Goal: Task Accomplishment & Management: Complete application form

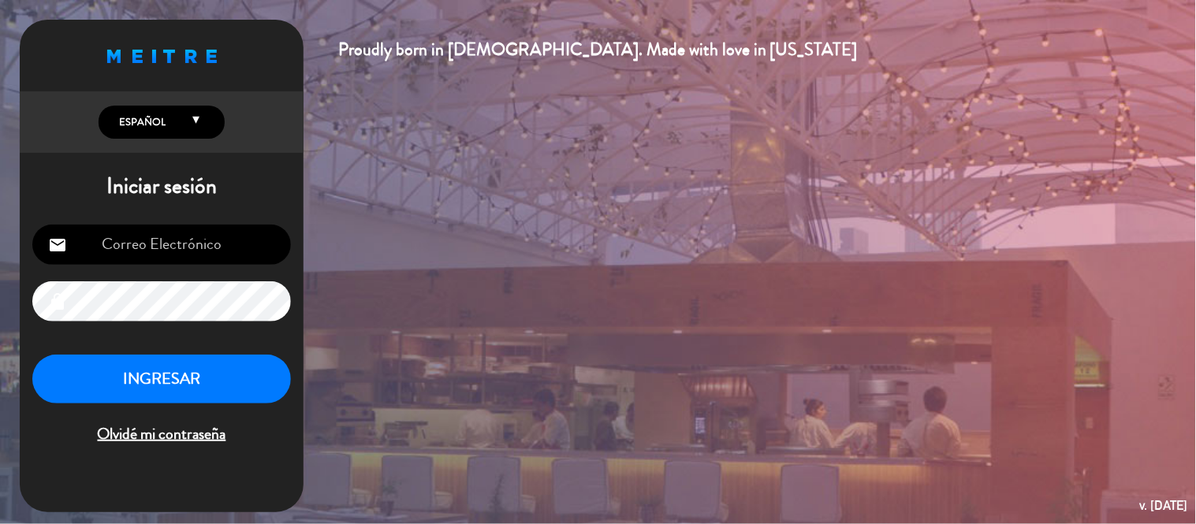
type input "[EMAIL_ADDRESS][DOMAIN_NAME]"
click at [235, 379] on button "INGRESAR" at bounding box center [161, 380] width 259 height 50
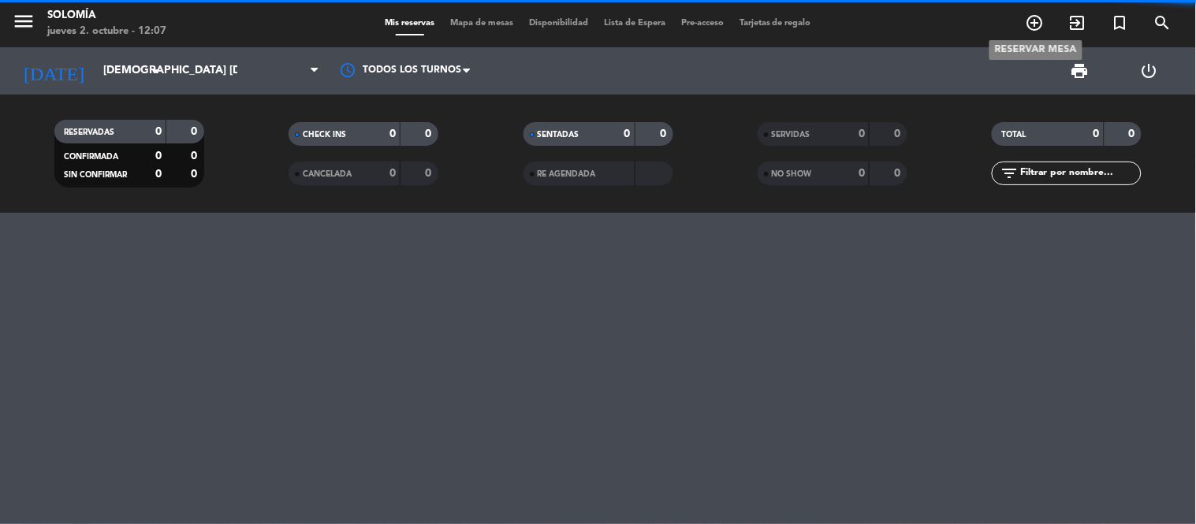
click at [1037, 19] on icon "add_circle_outline" at bounding box center [1035, 22] width 19 height 19
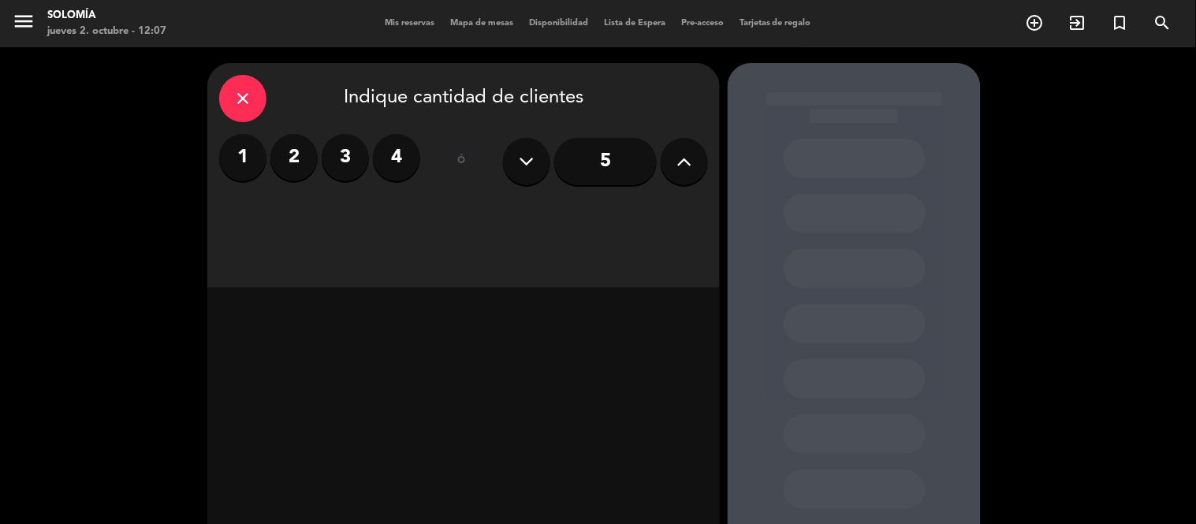
click at [679, 175] on button at bounding box center [684, 161] width 47 height 47
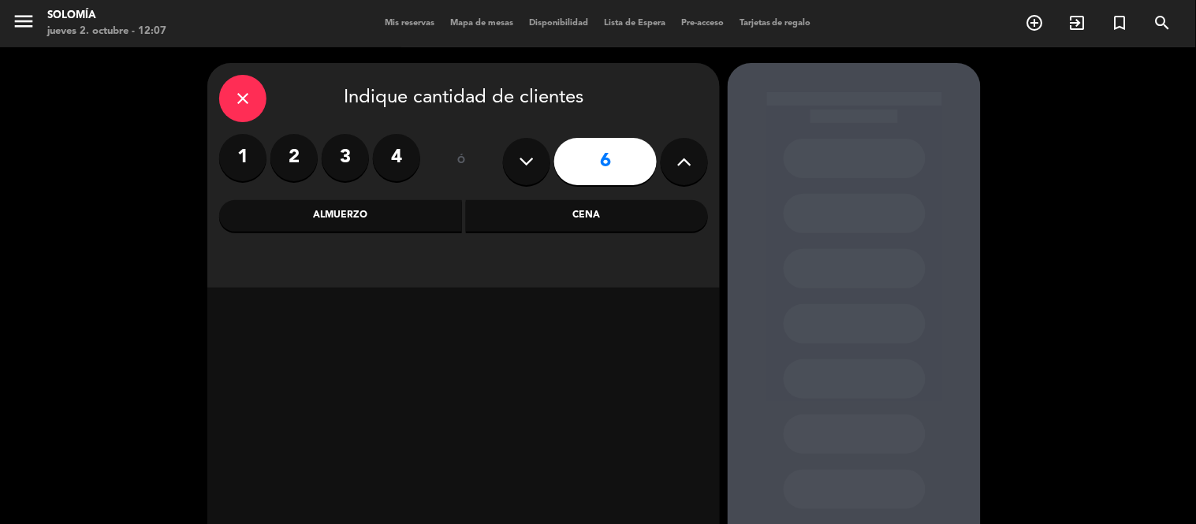
click at [679, 175] on button at bounding box center [684, 161] width 47 height 47
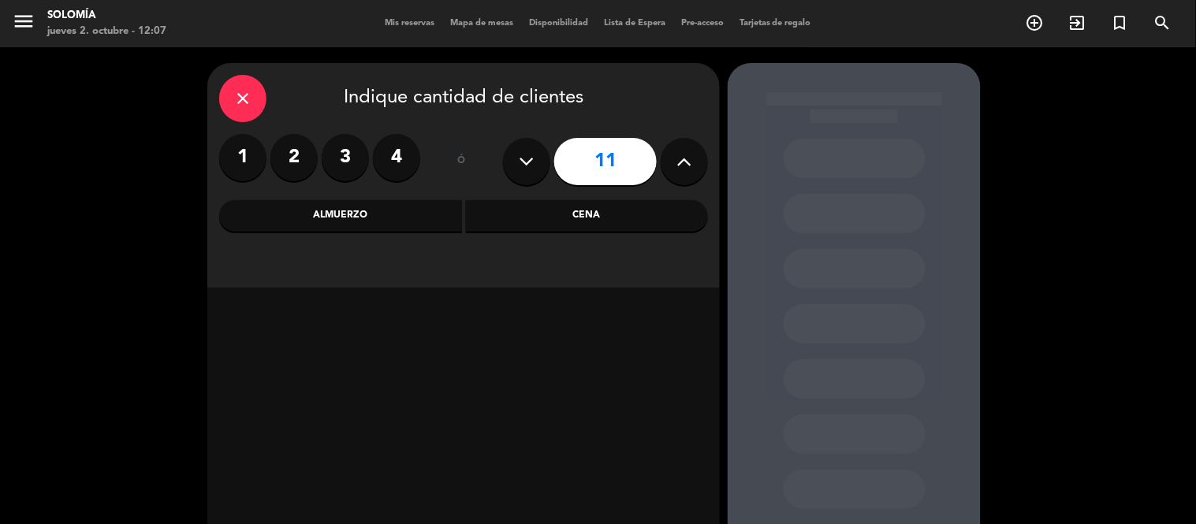
click at [679, 175] on button at bounding box center [684, 161] width 47 height 47
type input "12"
click at [584, 223] on div "Cena" at bounding box center [587, 216] width 243 height 32
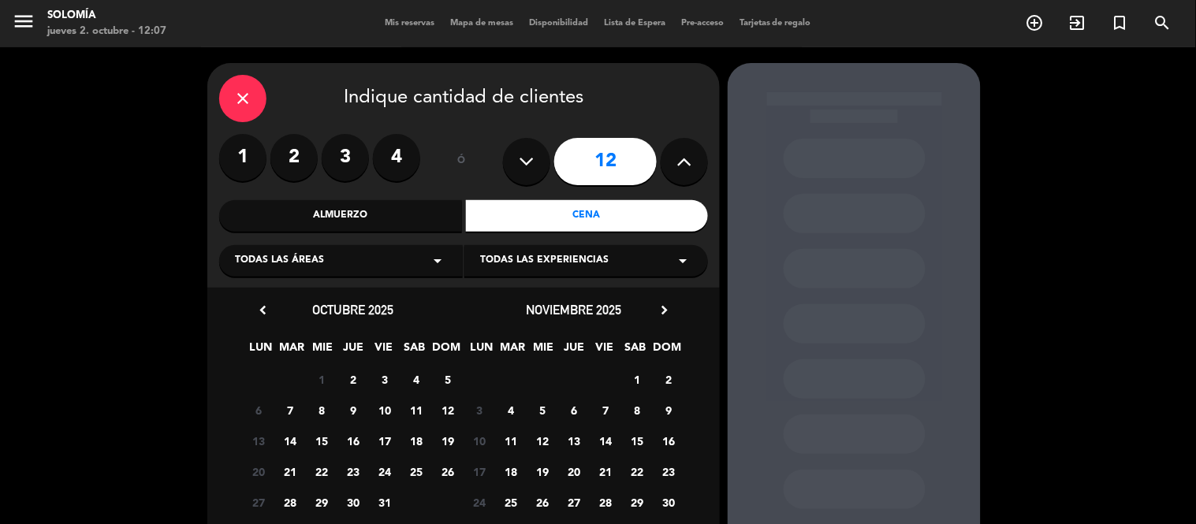
click at [356, 385] on span "2" at bounding box center [354, 380] width 26 height 26
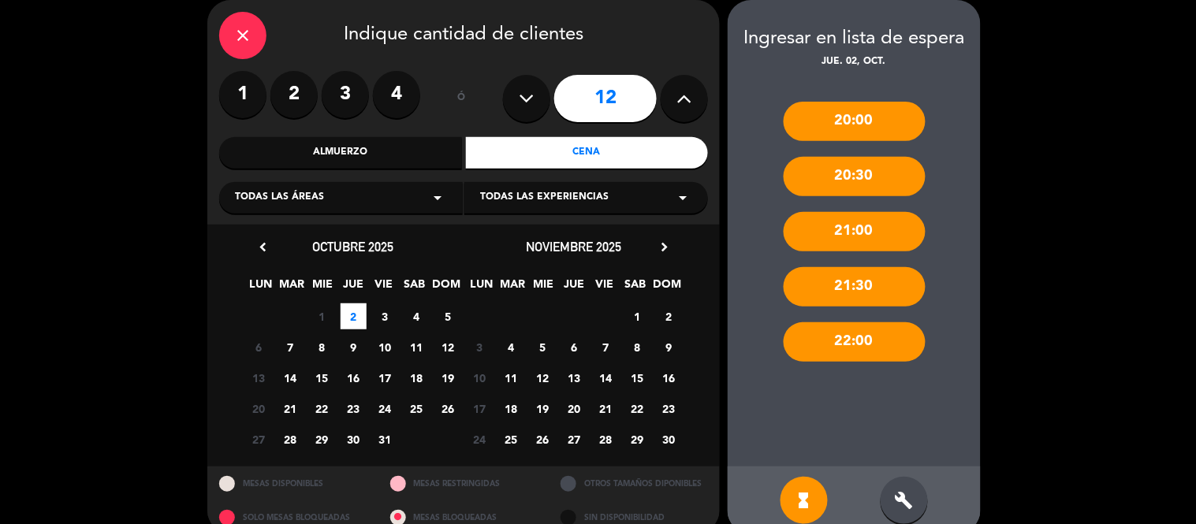
scroll to position [88, 0]
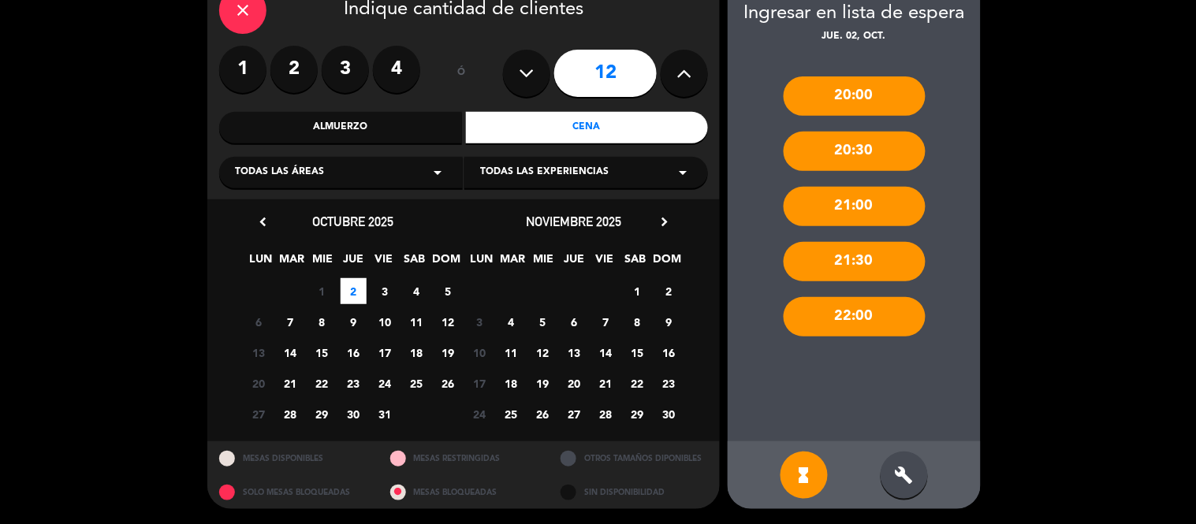
click at [907, 483] on icon "build" at bounding box center [904, 475] width 19 height 19
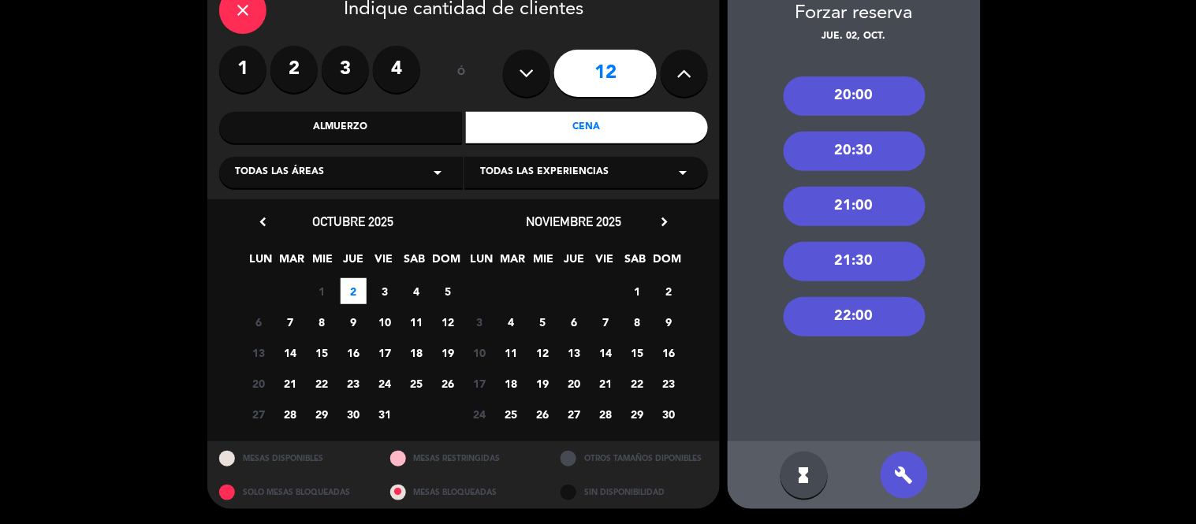
click at [853, 158] on div "20:30" at bounding box center [855, 151] width 142 height 39
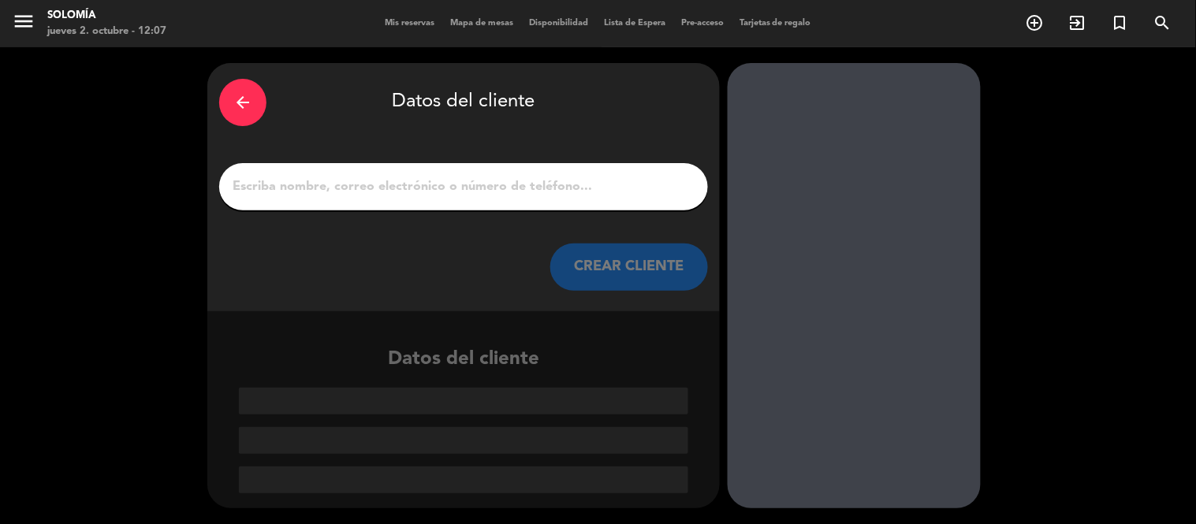
scroll to position [0, 0]
click at [486, 177] on input "1" at bounding box center [463, 187] width 465 height 22
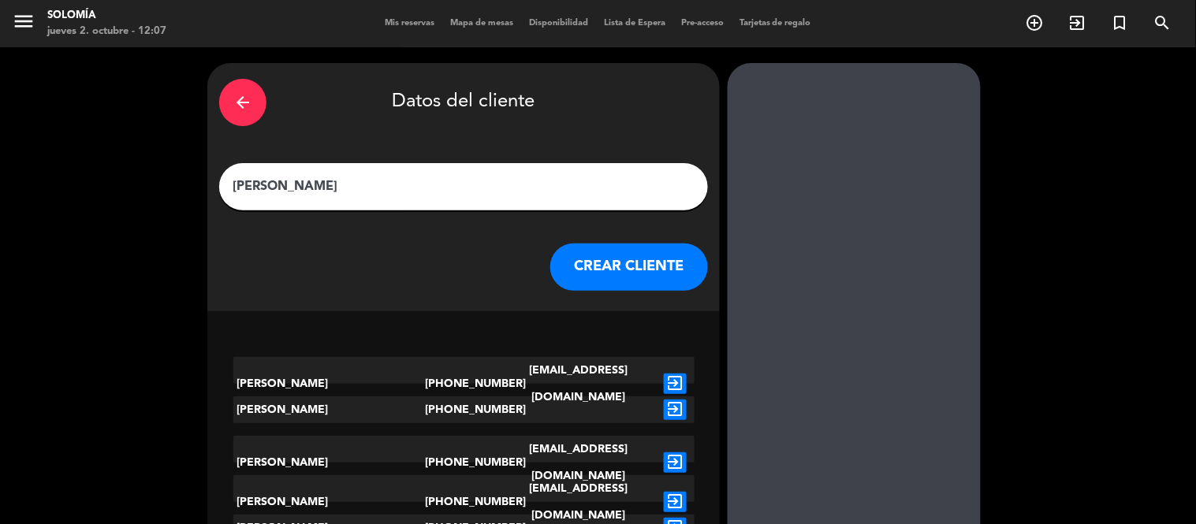
type input "[PERSON_NAME]"
click at [616, 266] on button "CREAR CLIENTE" at bounding box center [629, 267] width 158 height 47
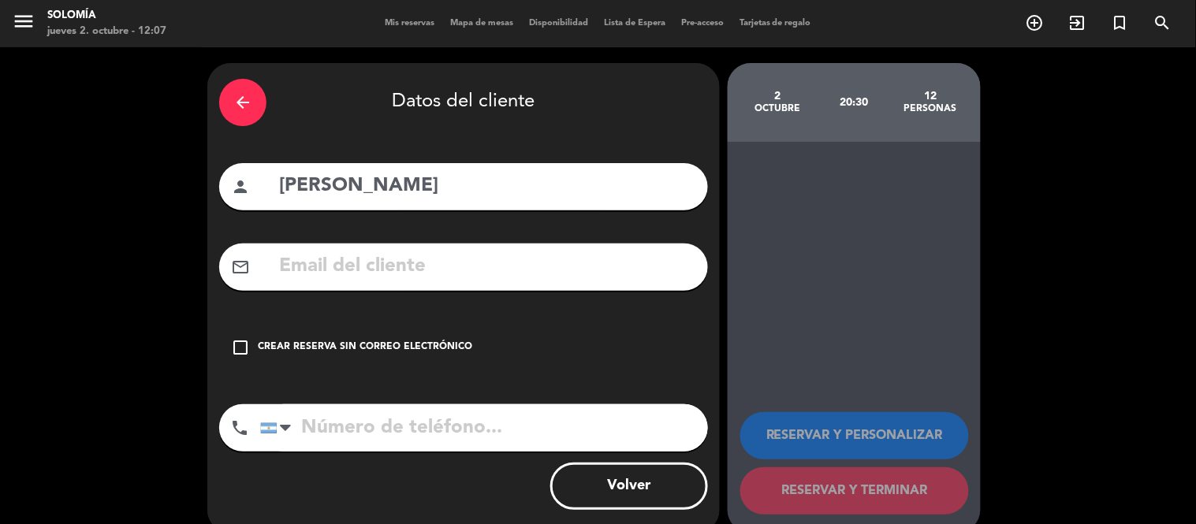
click at [438, 334] on div "check_box_outline_blank Crear reserva sin correo electrónico" at bounding box center [463, 347] width 489 height 47
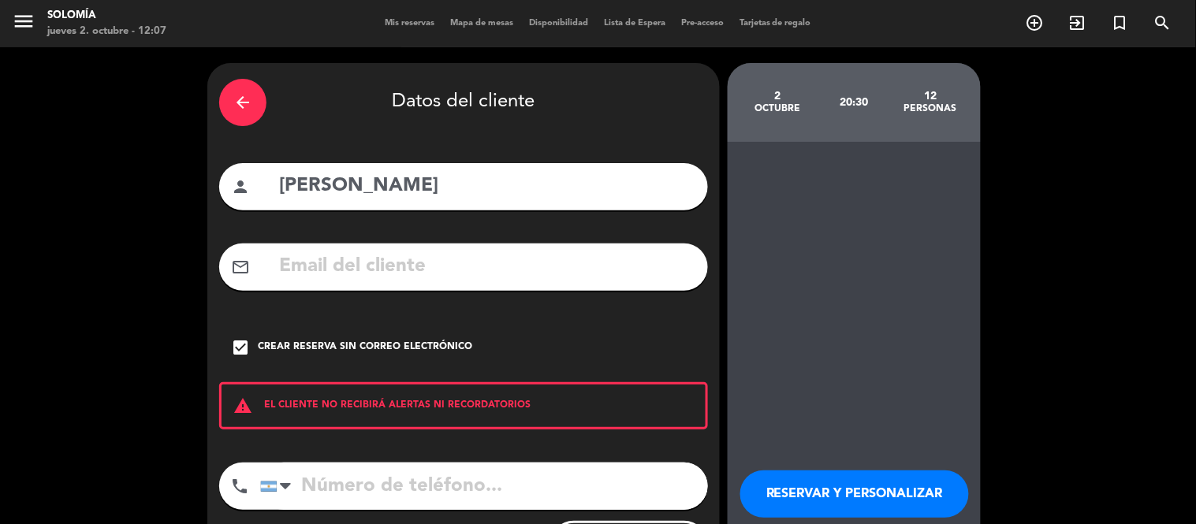
drag, startPoint x: 471, startPoint y: 473, endPoint x: 439, endPoint y: 460, distance: 35.0
click at [470, 473] on input "tel" at bounding box center [484, 486] width 448 height 47
type input "1159638812"
click at [823, 483] on button "RESERVAR Y PERSONALIZAR" at bounding box center [854, 494] width 229 height 47
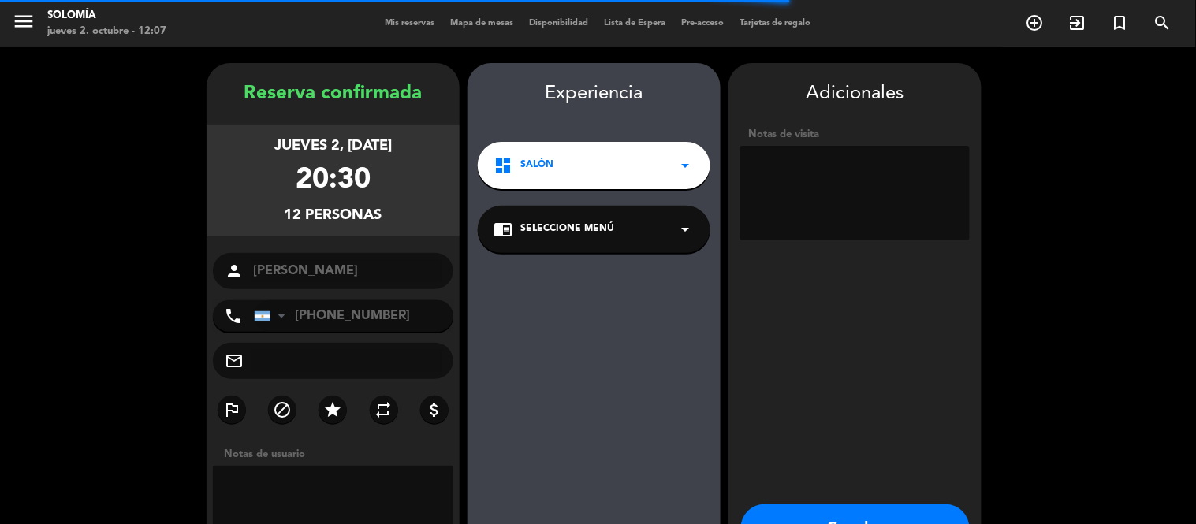
scroll to position [63, 0]
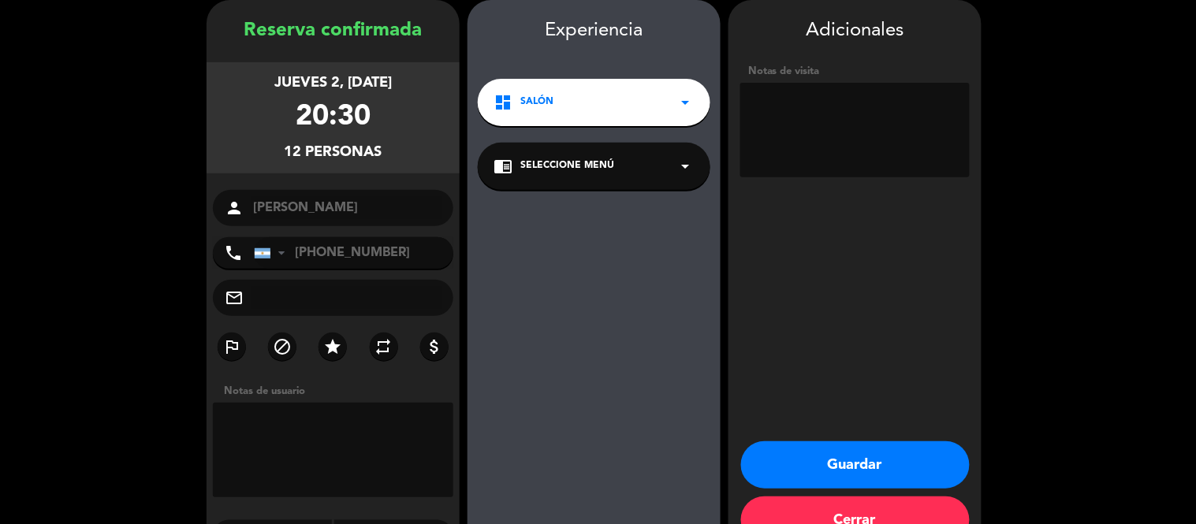
click at [820, 134] on textarea at bounding box center [854, 130] width 229 height 95
type textarea "adentro"
click at [832, 473] on button "Guardar" at bounding box center [855, 464] width 229 height 47
